Goal: Task Accomplishment & Management: Use online tool/utility

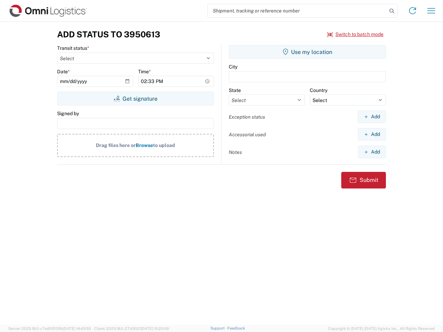
click at [297, 11] on input "search" at bounding box center [297, 10] width 179 height 13
click at [392, 11] on icon at bounding box center [392, 11] width 10 height 10
click at [413, 11] on icon at bounding box center [412, 10] width 11 height 11
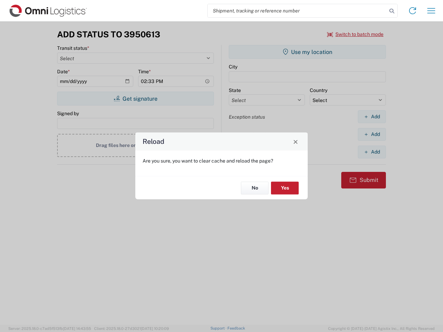
click at [431, 11] on agx-block-ui "Shipment request Shipment tracking Transit update Batch process Add Status to 3…" at bounding box center [221, 166] width 443 height 332
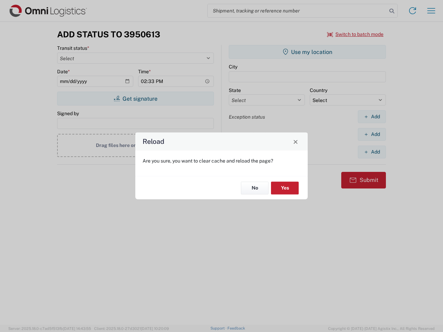
click at [356, 34] on div "Reload Are you sure, you want to clear cache and reload the page? No Yes" at bounding box center [221, 166] width 443 height 332
click at [135, 99] on div "Reload Are you sure, you want to clear cache and reload the page? No Yes" at bounding box center [221, 166] width 443 height 332
click at [307, 52] on div "Reload Are you sure, you want to clear cache and reload the page? No Yes" at bounding box center [221, 166] width 443 height 332
click at [372, 117] on div "Reload Are you sure, you want to clear cache and reload the page? No Yes" at bounding box center [221, 166] width 443 height 332
click at [372, 134] on div "Reload Are you sure, you want to clear cache and reload the page? No Yes" at bounding box center [221, 166] width 443 height 332
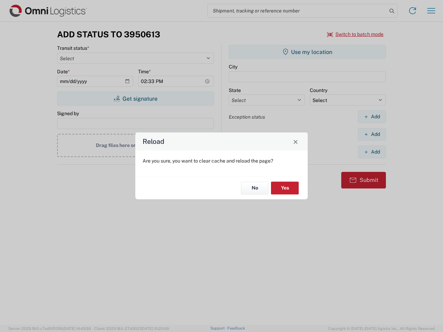
click at [372, 152] on div "Reload Are you sure, you want to clear cache and reload the page? No Yes" at bounding box center [221, 166] width 443 height 332
